Goal: Transaction & Acquisition: Purchase product/service

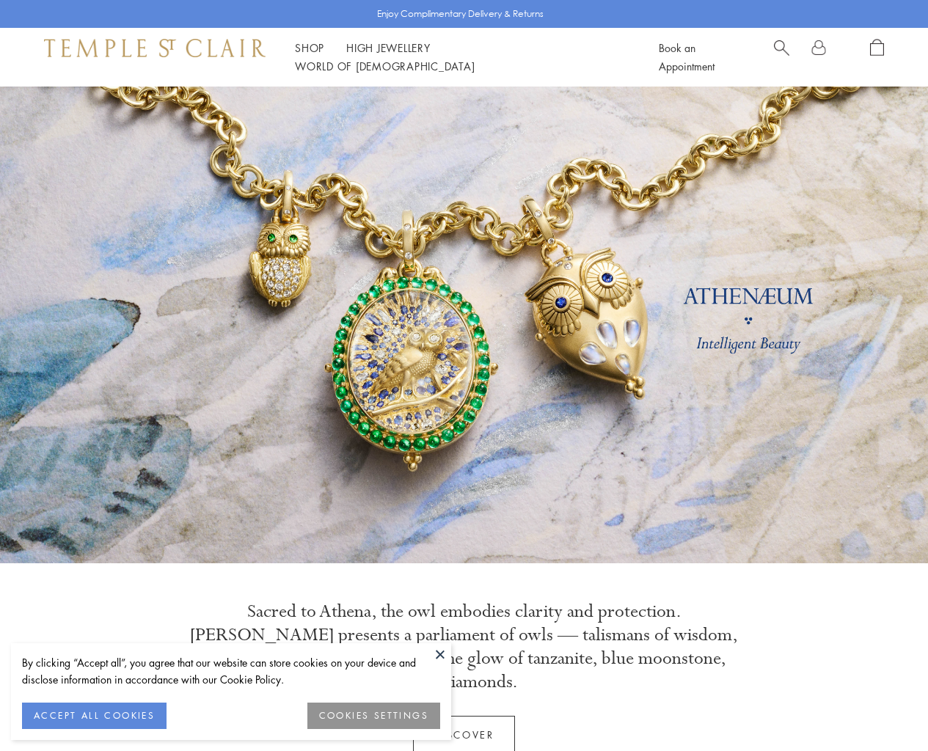
click at [314, 55] on link "Shop Shop" at bounding box center [309, 47] width 29 height 15
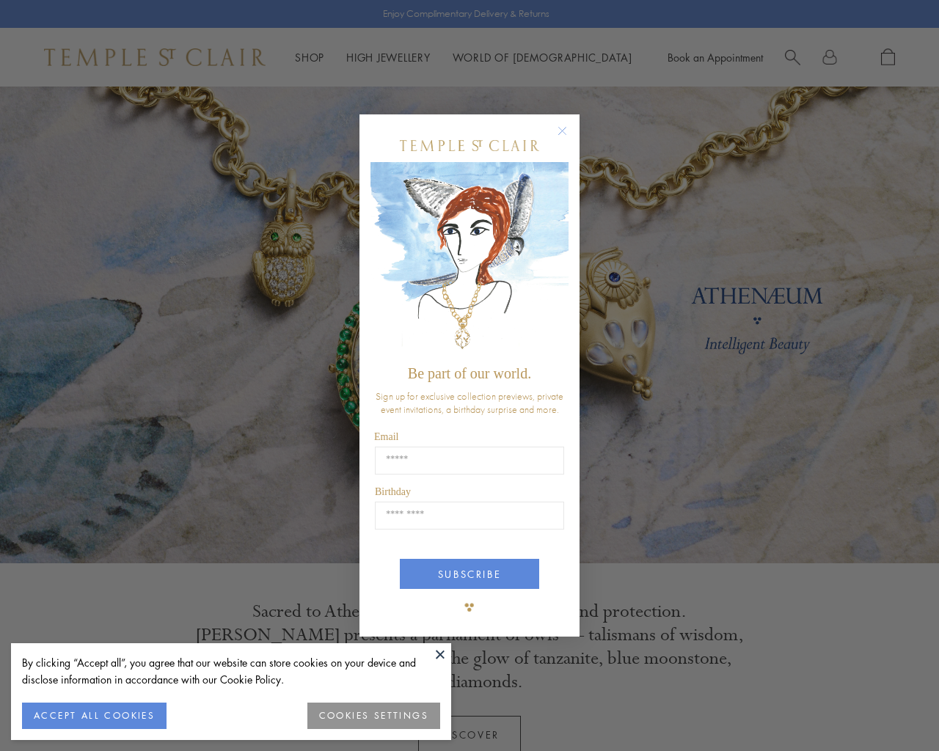
click at [566, 129] on circle "Close dialog" at bounding box center [563, 131] width 18 height 18
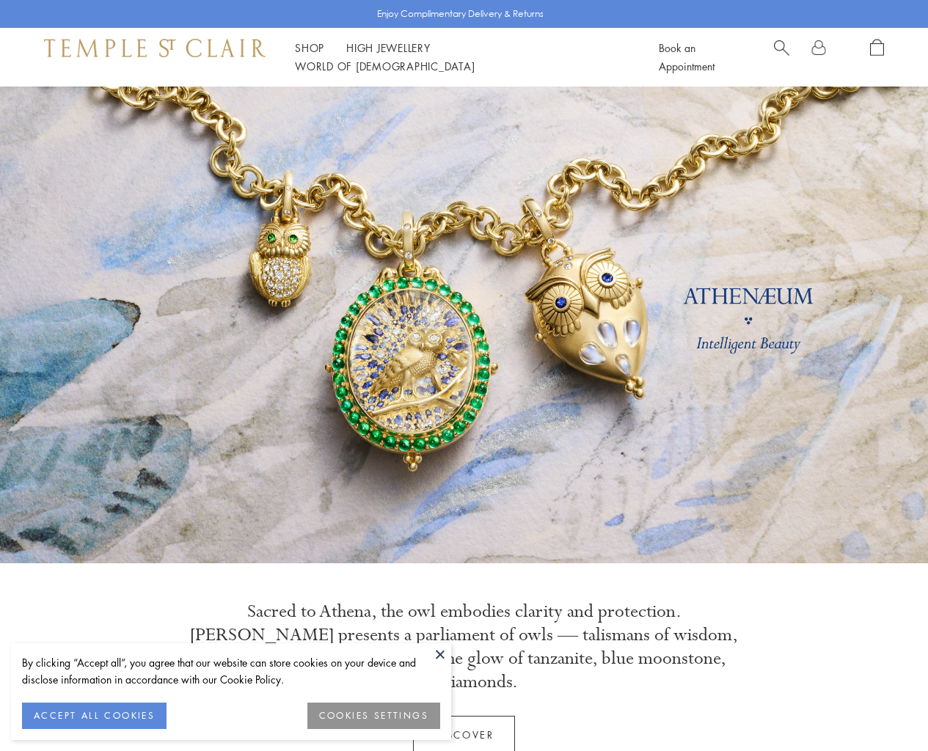
click at [380, 715] on button "COOKIES SETTINGS" at bounding box center [373, 716] width 133 height 26
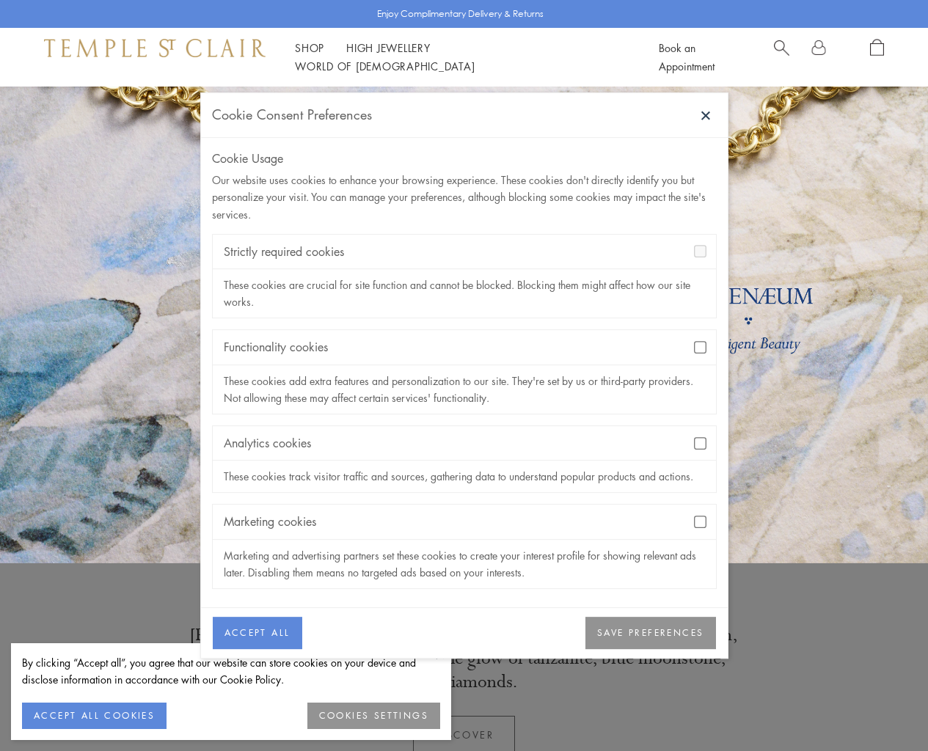
click at [653, 641] on button "SAVE PREFERENCES" at bounding box center [650, 633] width 130 height 32
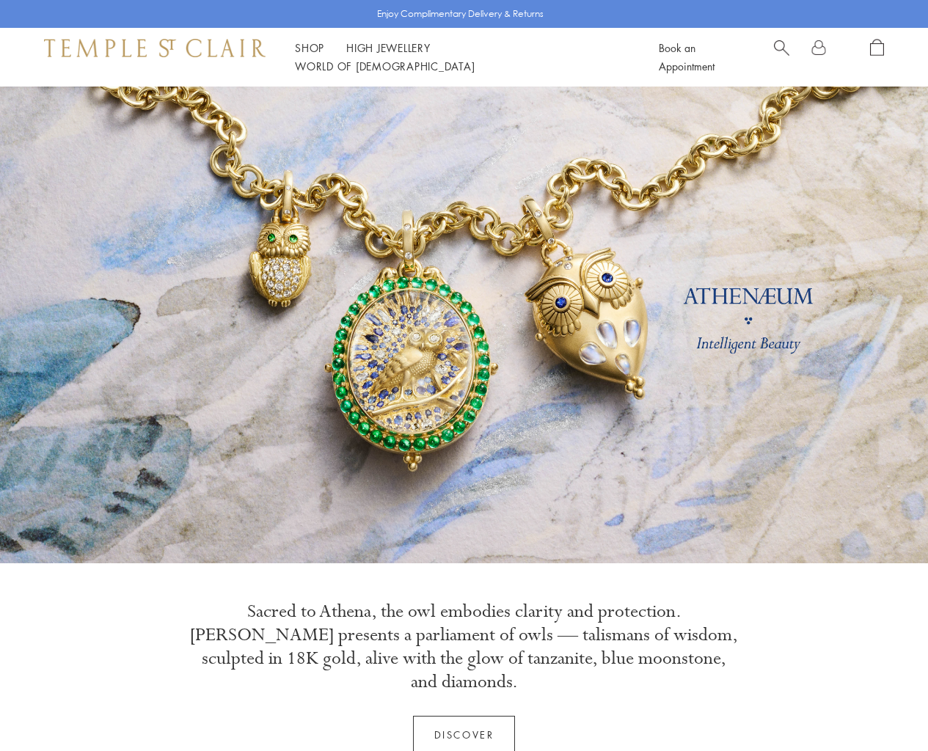
click at [787, 54] on span "Search" at bounding box center [781, 46] width 15 height 15
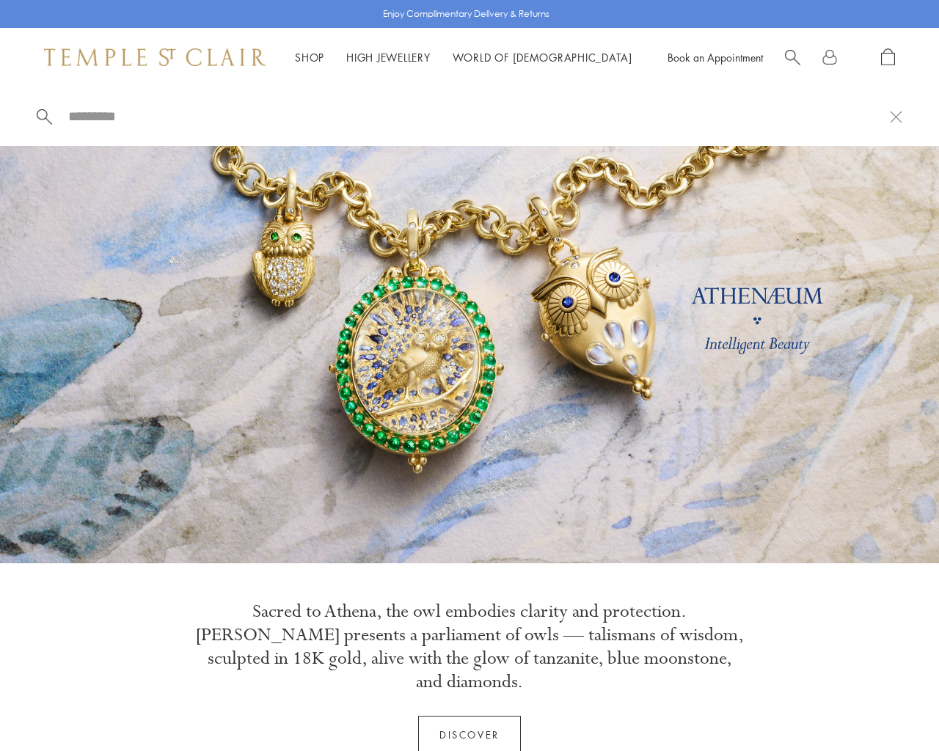
click at [117, 114] on input "search" at bounding box center [478, 116] width 823 height 17
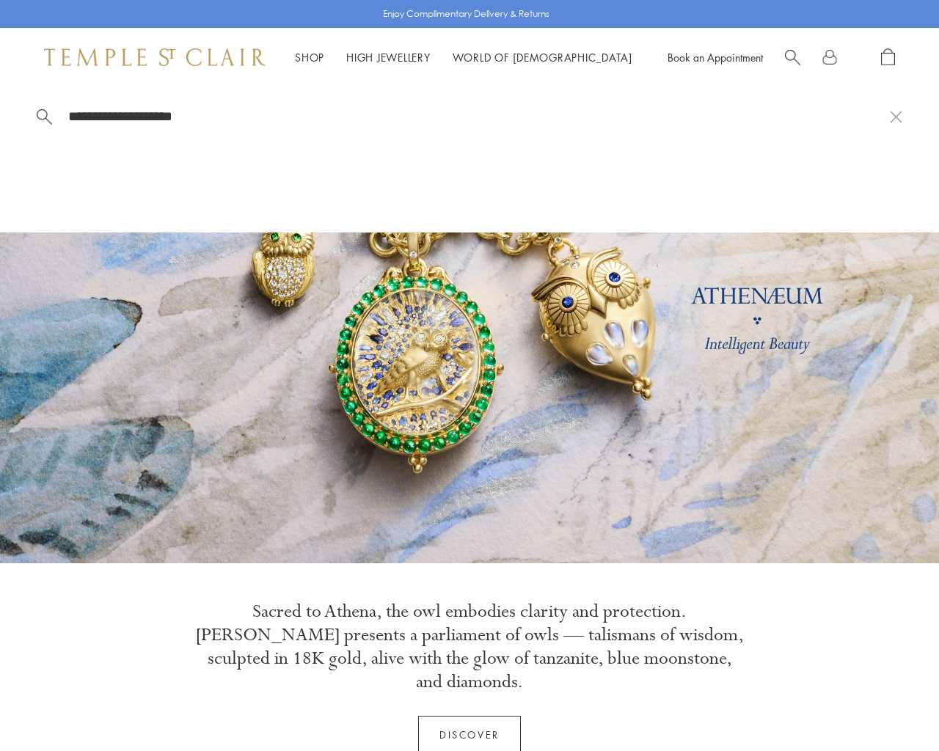
type input "**********"
click at [43, 114] on span at bounding box center [44, 115] width 15 height 15
click at [389, 56] on link "High Jewellery High Jewellery" at bounding box center [388, 57] width 84 height 15
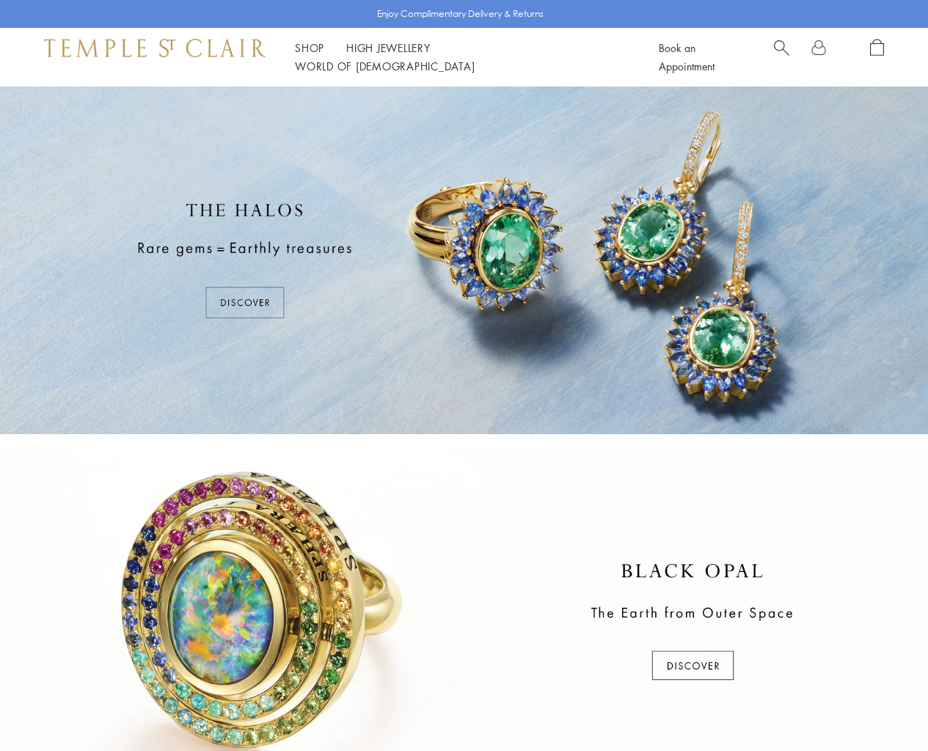
scroll to position [563, 0]
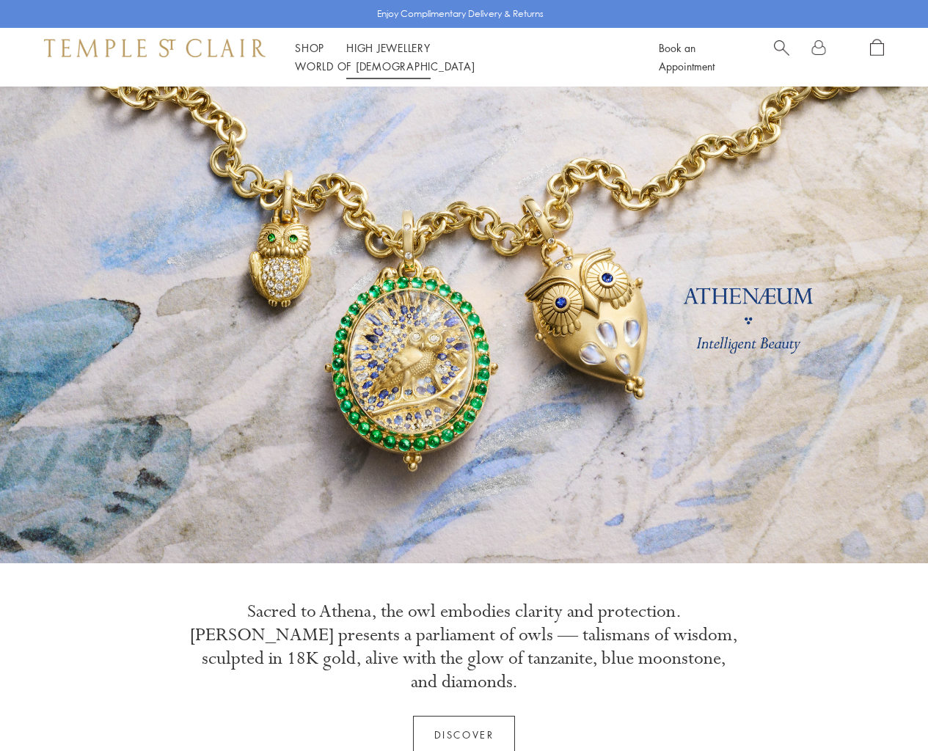
click at [310, 55] on link "Shop Shop" at bounding box center [309, 47] width 29 height 15
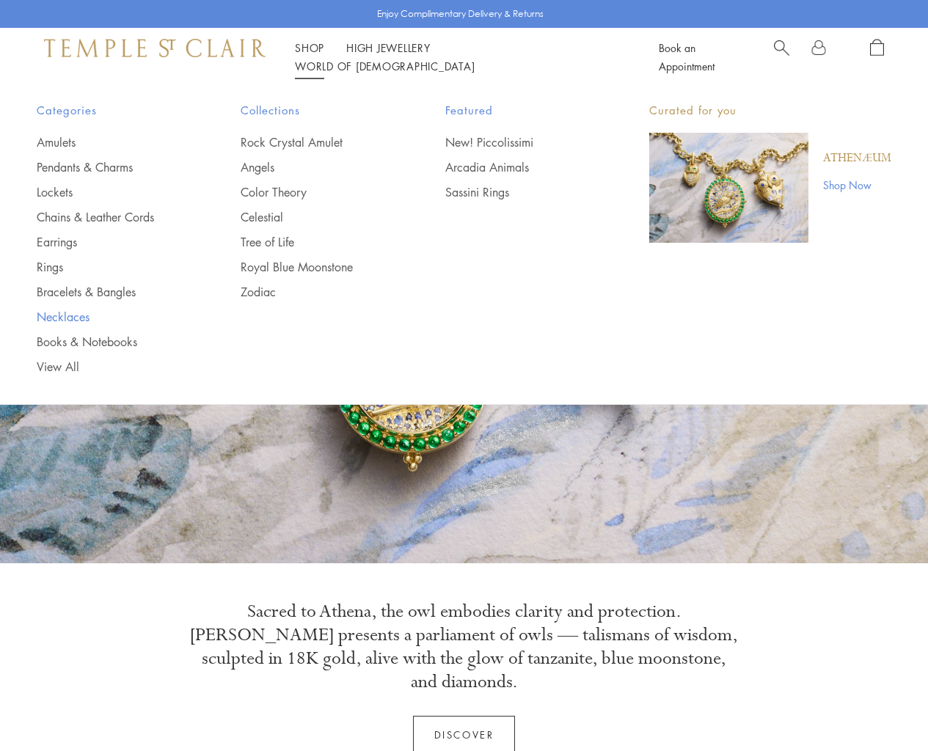
click at [68, 317] on link "Necklaces" at bounding box center [109, 317] width 145 height 16
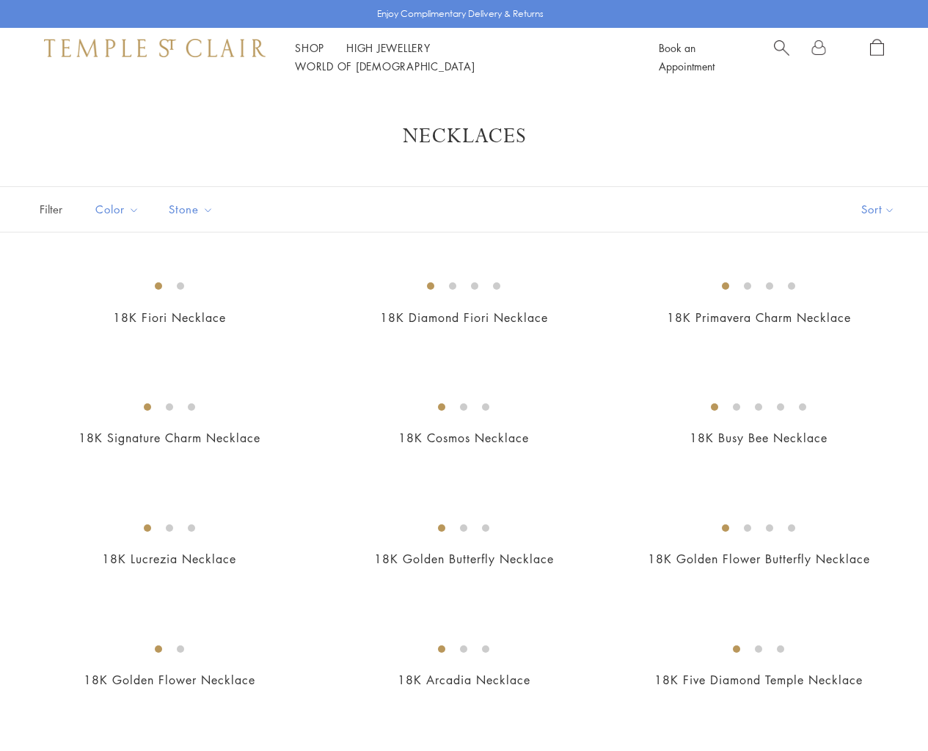
scroll to position [563, 0]
